Goal: Register for event/course

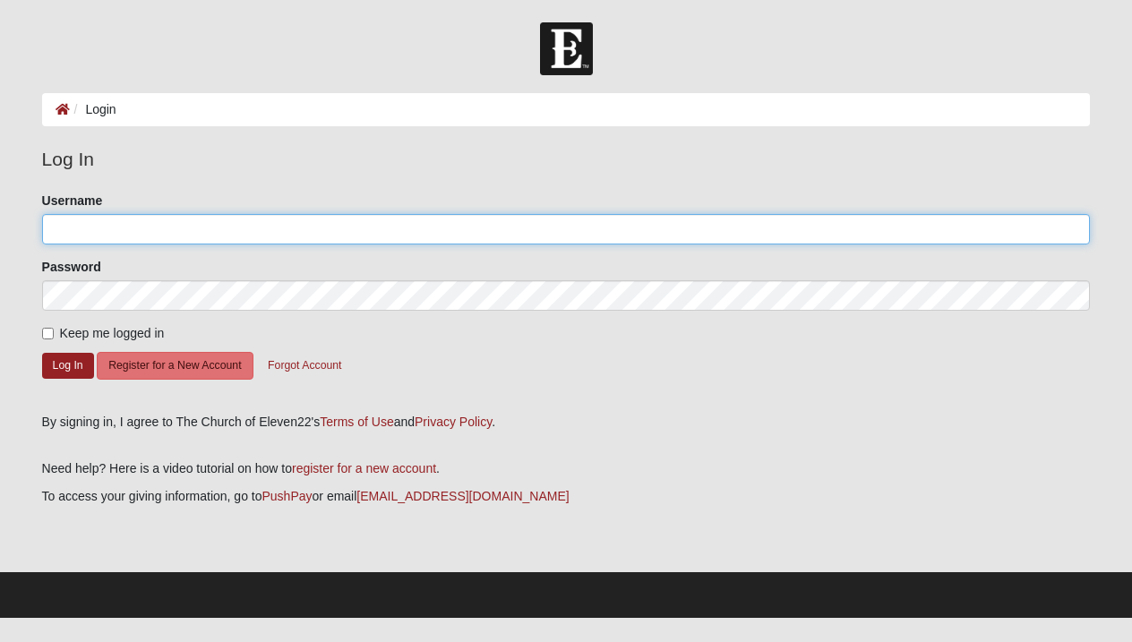
type input "Tyguy16"
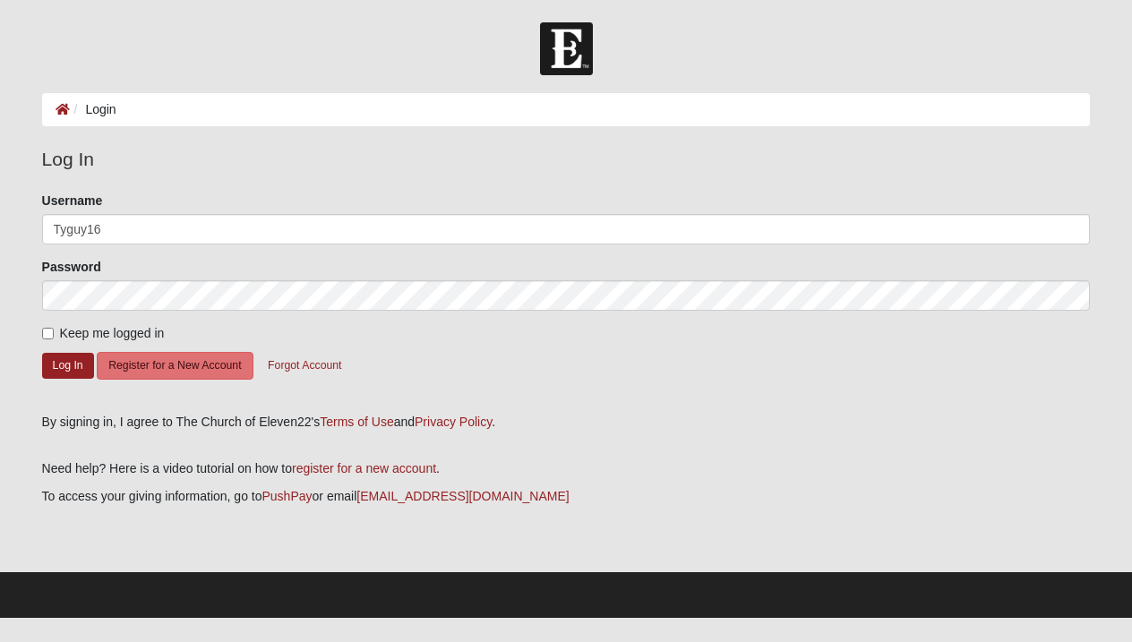
click at [47, 333] on input "Keep me logged in" at bounding box center [48, 334] width 12 height 12
checkbox input "true"
click at [62, 364] on button "Log In" at bounding box center [68, 366] width 52 height 26
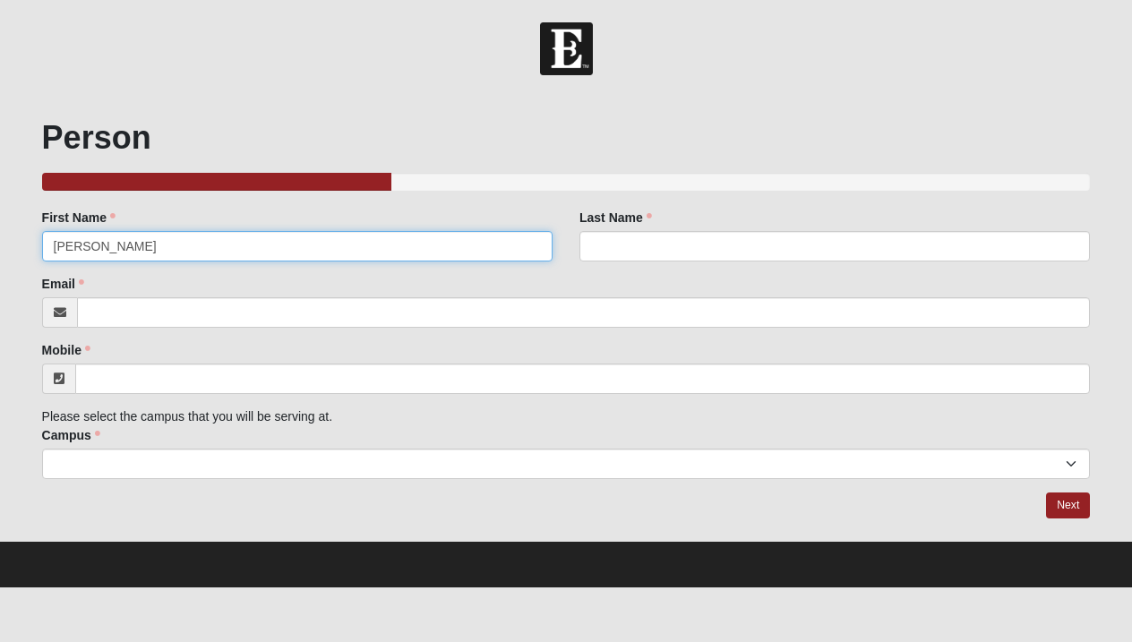
type input "[PERSON_NAME]"
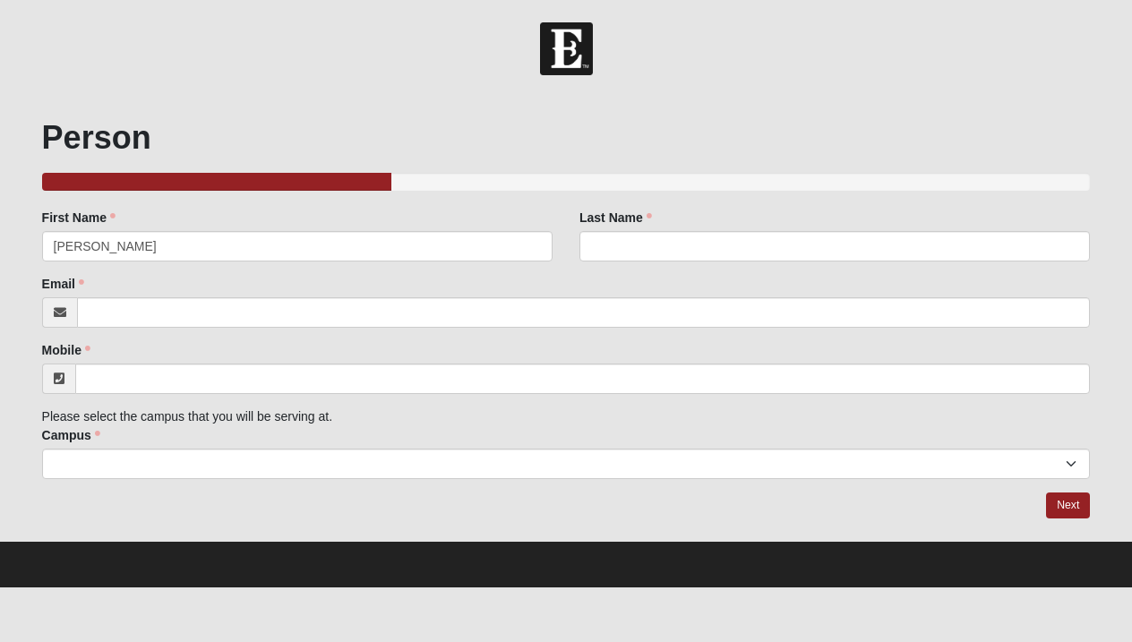
click at [641, 226] on label "Last Name" at bounding box center [616, 218] width 73 height 18
click at [641, 231] on input "Last Name" at bounding box center [835, 246] width 511 height 30
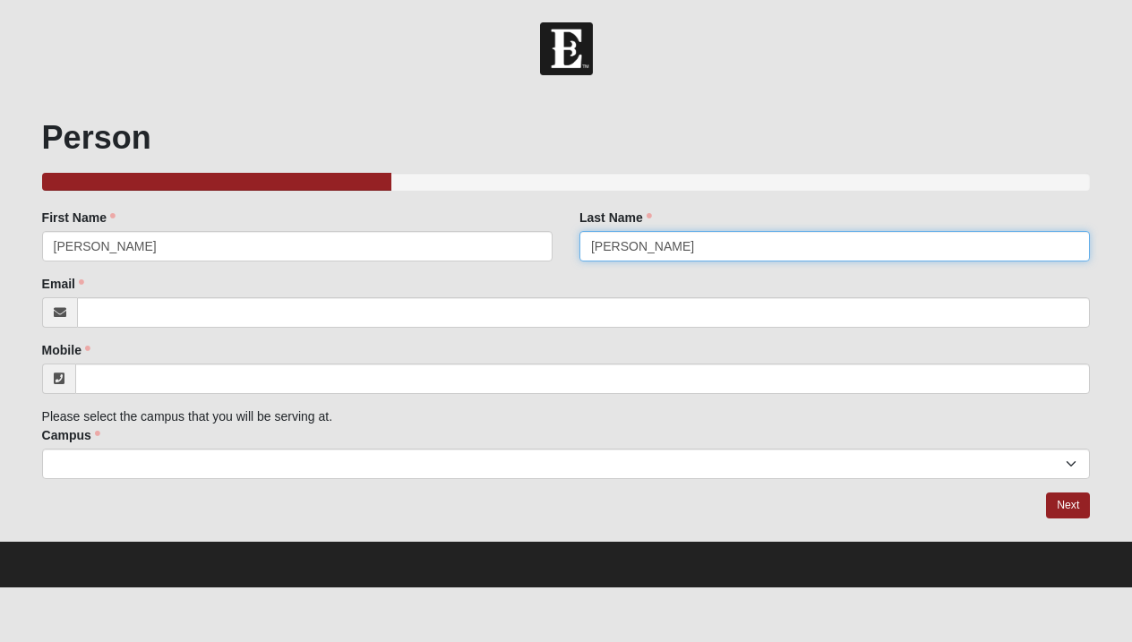
type input "[PERSON_NAME]"
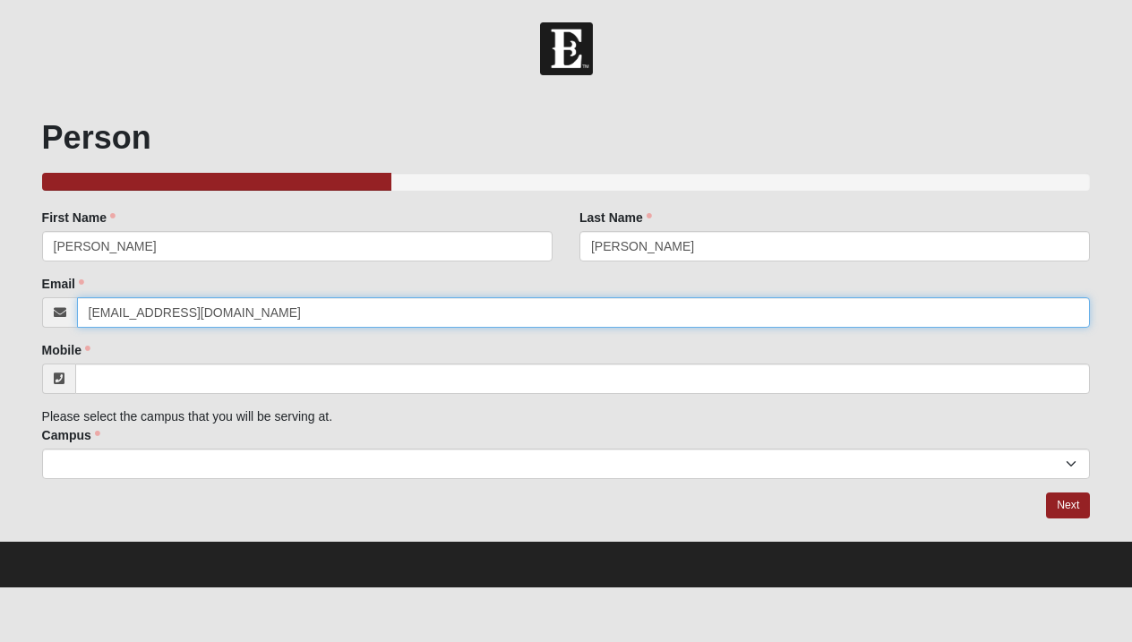
type input "[EMAIL_ADDRESS][DOMAIN_NAME]"
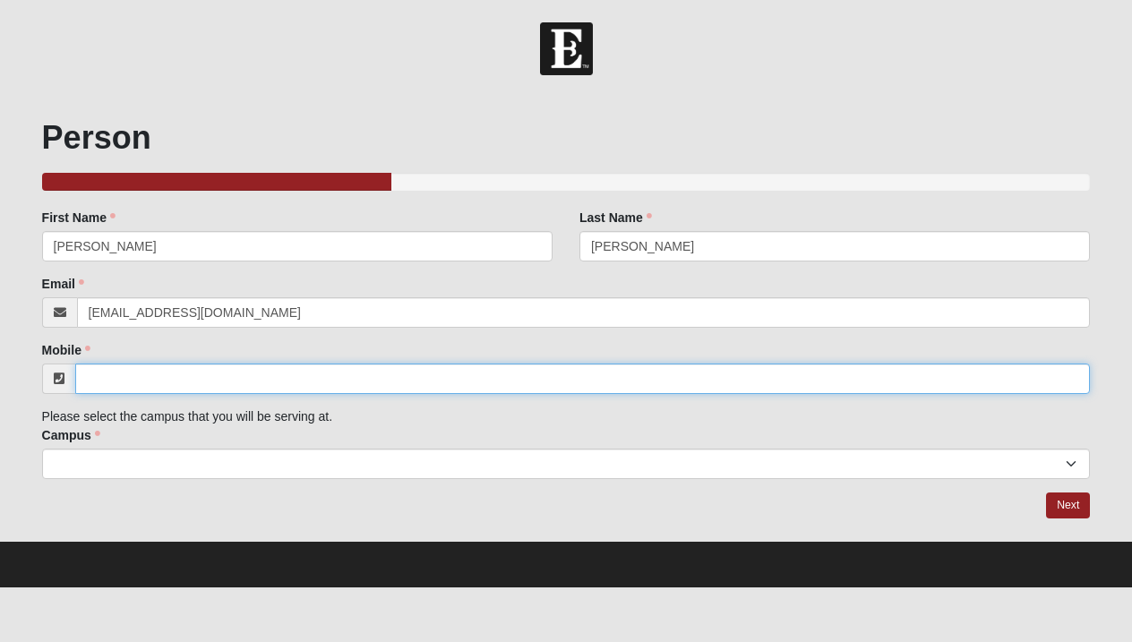
click at [417, 383] on input "Mobile" at bounding box center [583, 379] width 1016 height 30
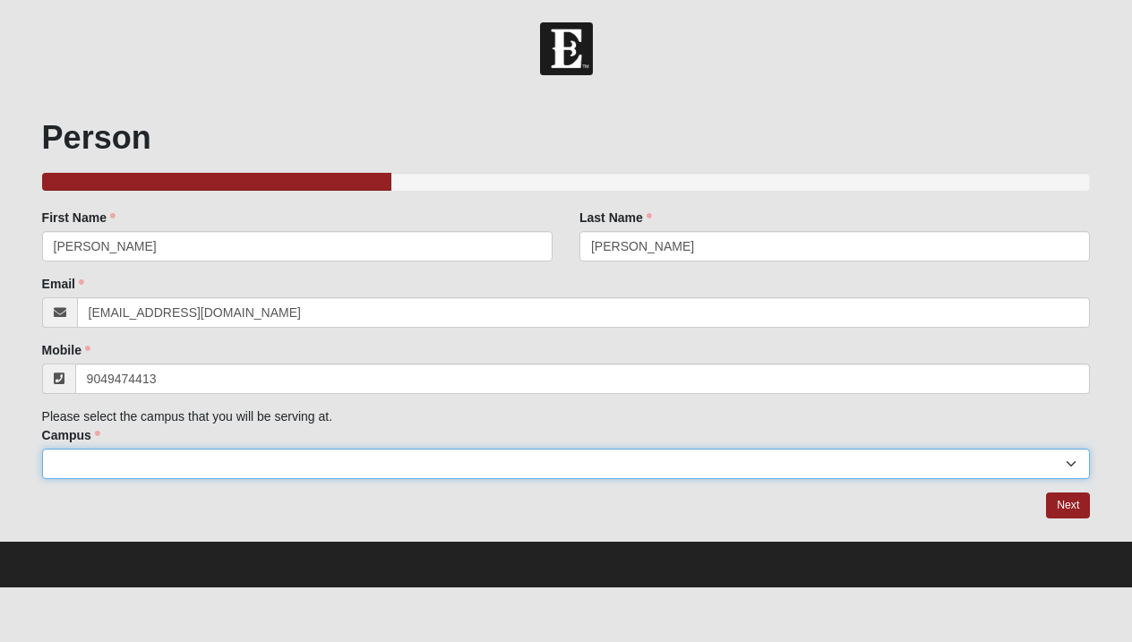
type input "[PHONE_NUMBER]"
select select "4"
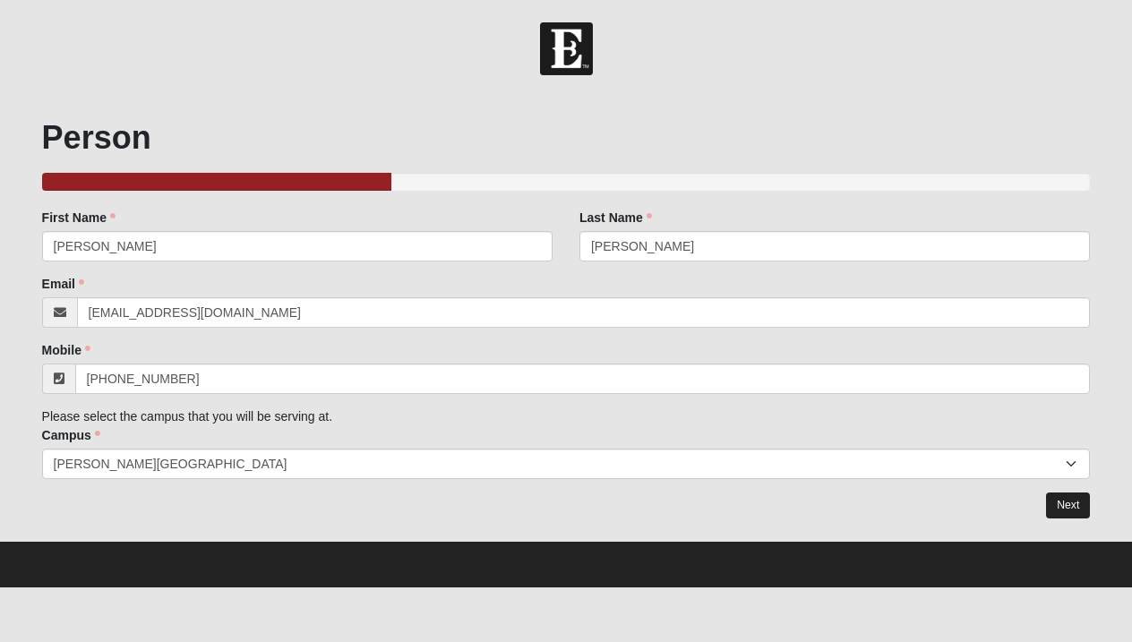
click at [1066, 506] on link "Next" at bounding box center [1068, 506] width 44 height 26
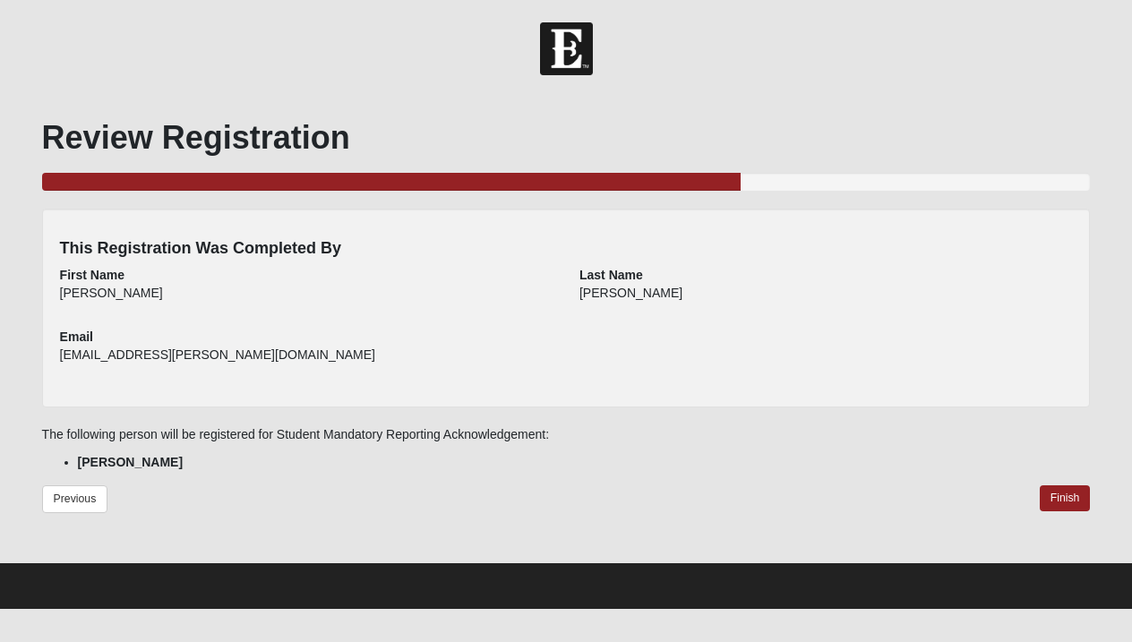
click at [1066, 506] on link "Finish" at bounding box center [1065, 499] width 51 height 26
